Goal: Use online tool/utility: Use online tool/utility

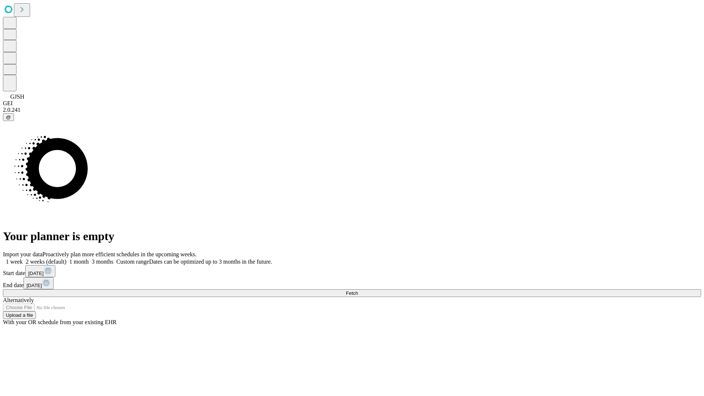
click at [358, 291] on span "Fetch" at bounding box center [352, 294] width 12 height 6
